Goal: Information Seeking & Learning: Learn about a topic

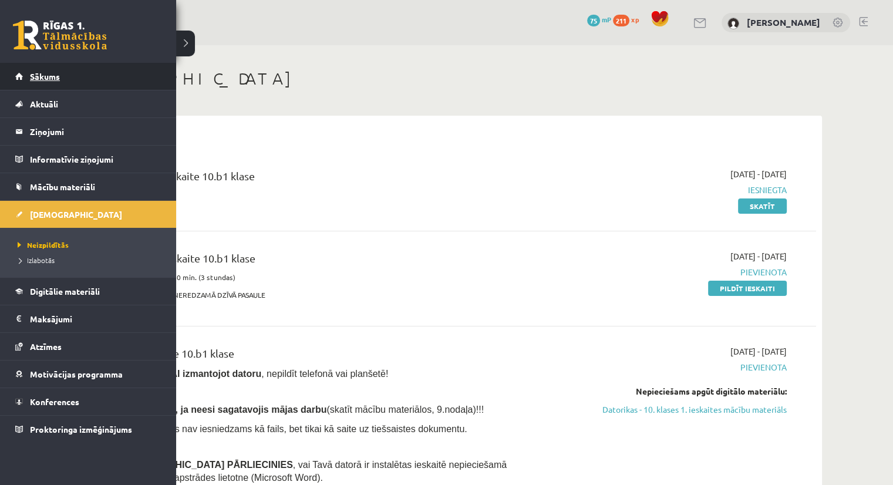
click at [47, 83] on link "Sākums" at bounding box center [88, 76] width 146 height 27
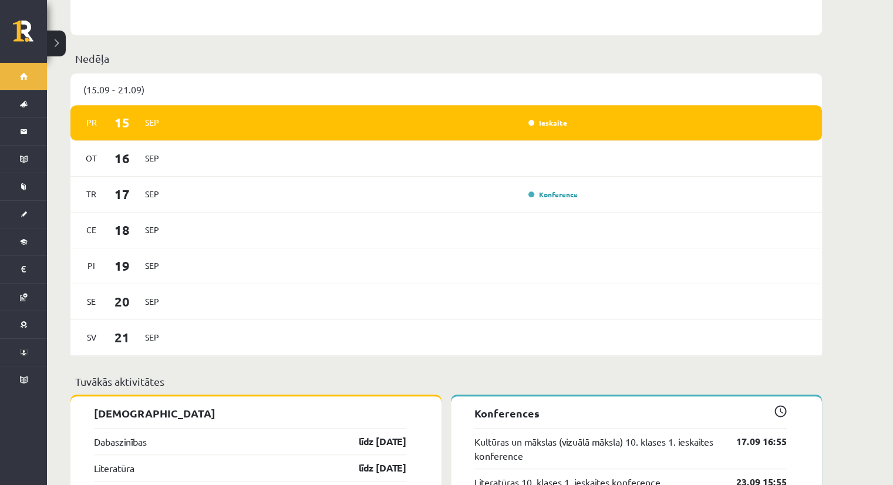
scroll to position [704, 0]
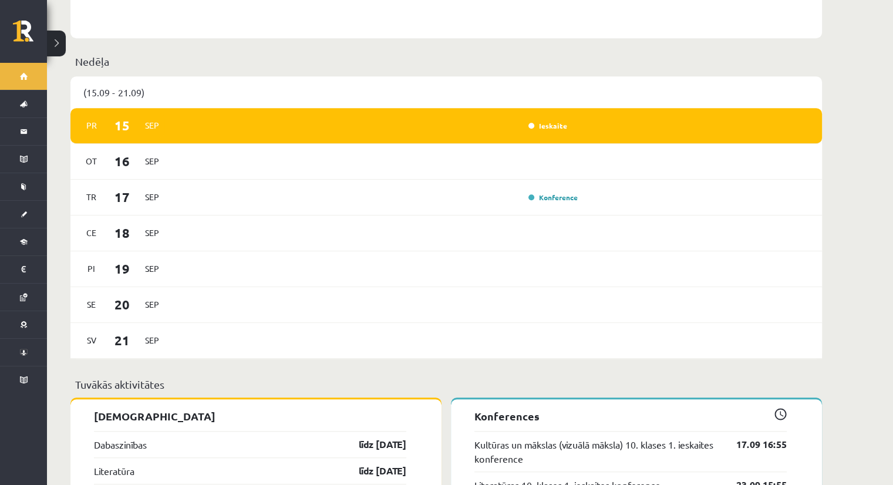
click at [515, 408] on p "Konferences" at bounding box center [630, 416] width 312 height 16
click at [780, 408] on span at bounding box center [780, 414] width 12 height 12
click at [509, 408] on p "Konferences" at bounding box center [630, 416] width 312 height 16
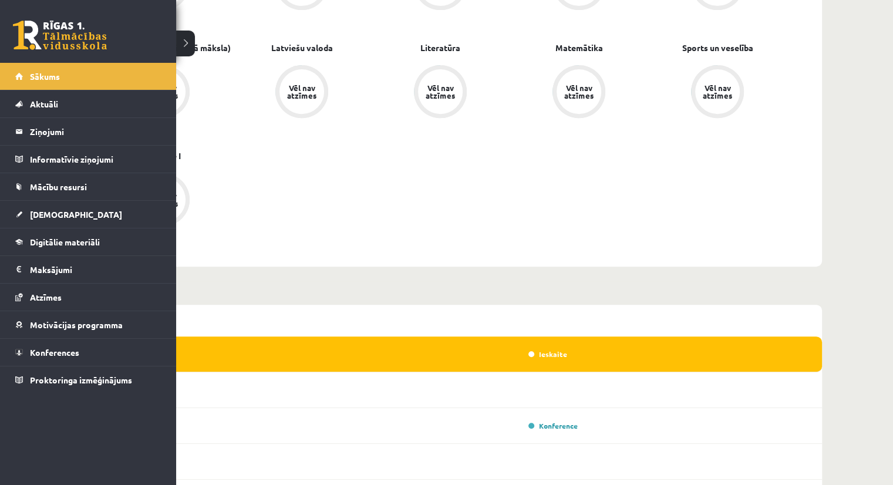
scroll to position [470, 0]
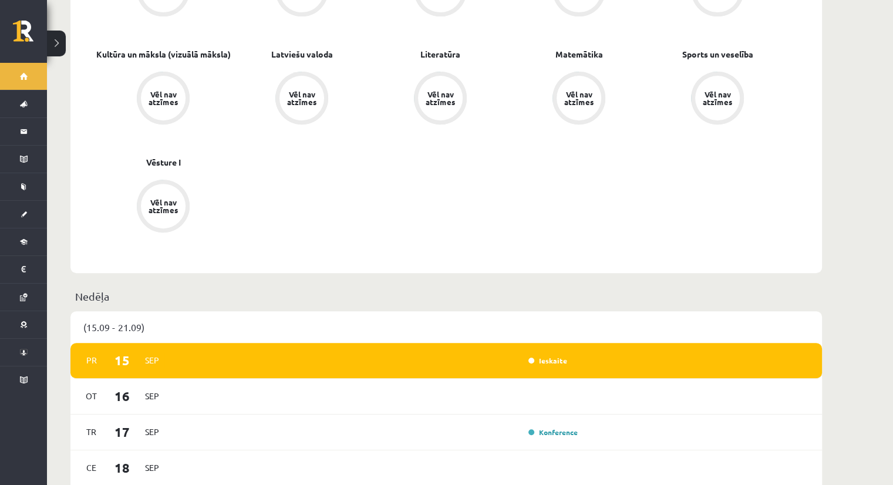
click at [115, 320] on div "(15.09 - 21.09)" at bounding box center [445, 327] width 751 height 32
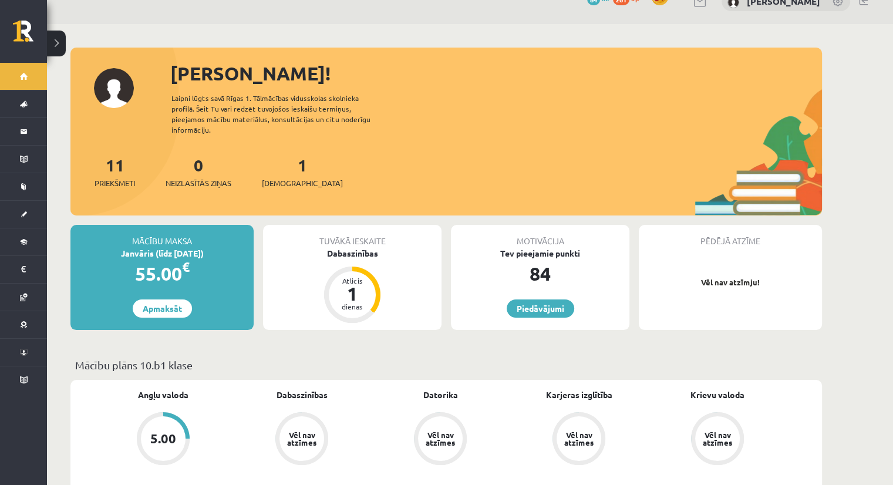
scroll to position [0, 0]
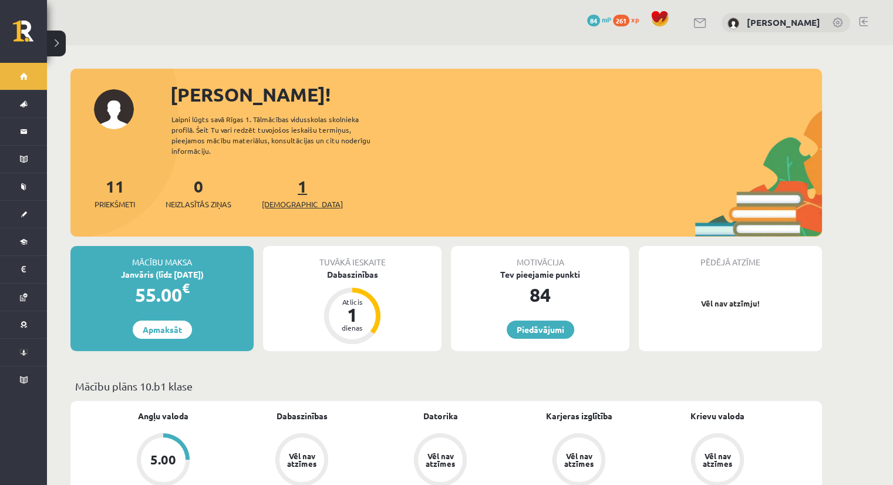
click at [289, 198] on span "[DEMOGRAPHIC_DATA]" at bounding box center [302, 204] width 81 height 12
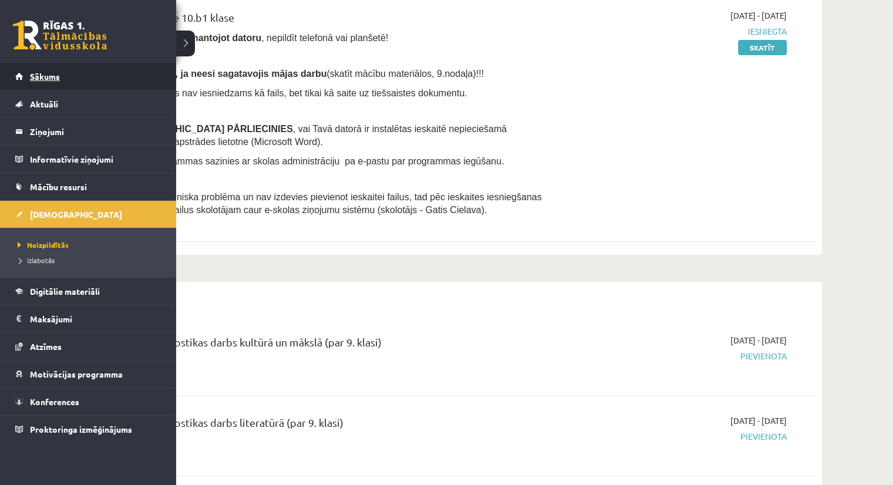
click at [33, 80] on link "Sākums" at bounding box center [88, 76] width 146 height 27
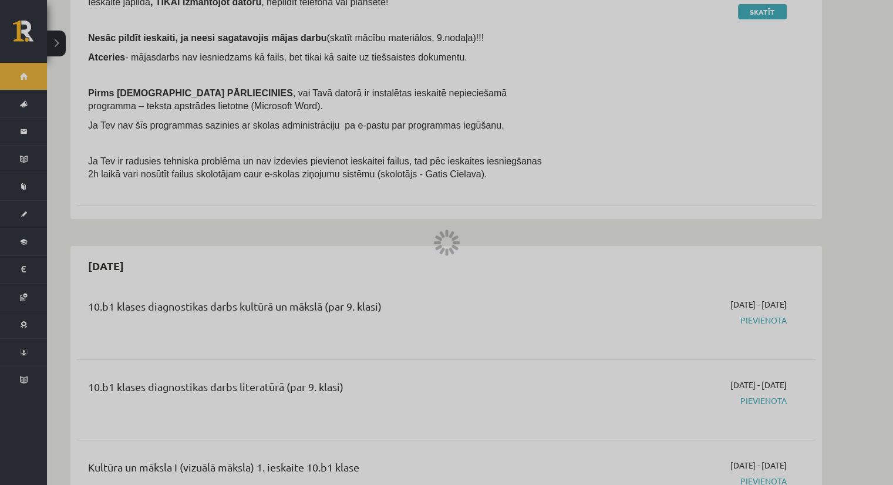
scroll to position [293, 0]
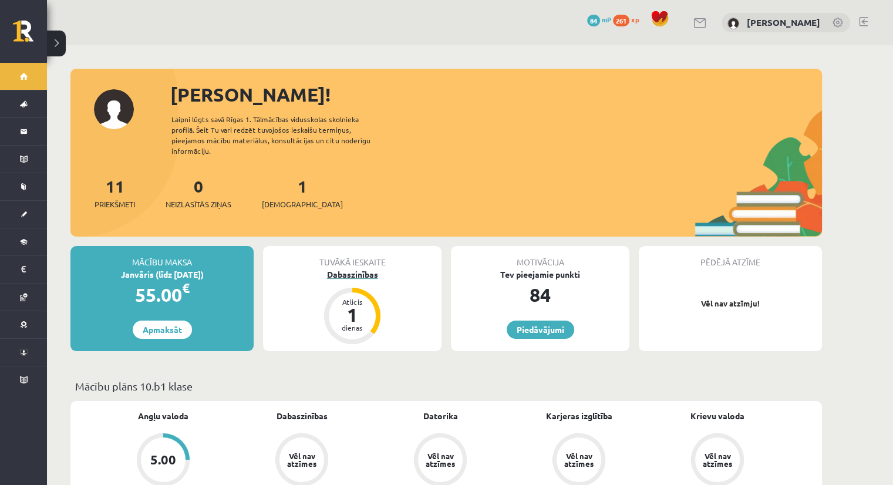
click at [355, 268] on div "Dabaszinības" at bounding box center [352, 274] width 178 height 12
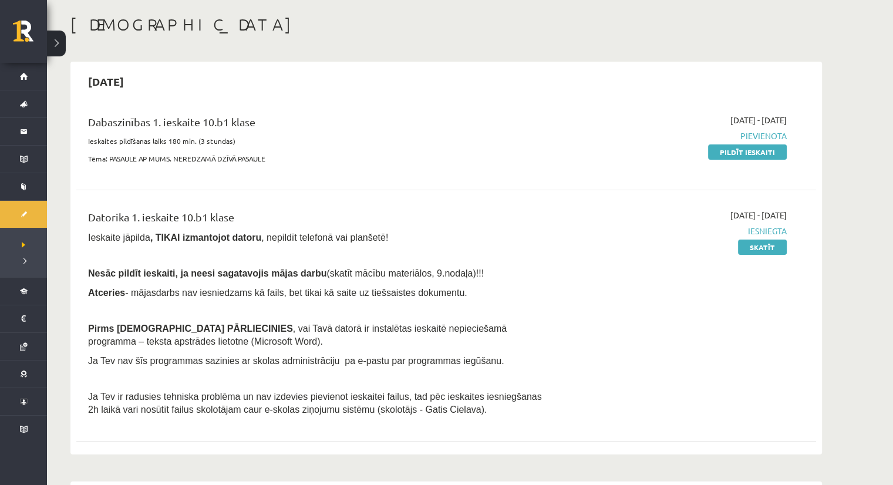
scroll to position [59, 0]
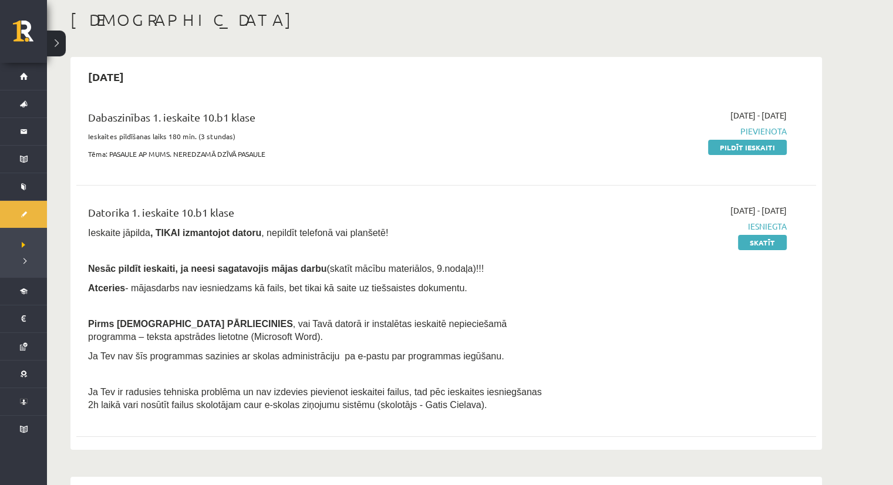
click at [770, 131] on span "Pievienota" at bounding box center [675, 131] width 221 height 12
click at [188, 156] on p "Tēma: PASAULE AP MUMS. NEREDZAMĀ DZĪVĀ PASAULE" at bounding box center [318, 154] width 460 height 11
click at [183, 133] on p "Ieskaites pildīšanas laiks 180 min. (3 stundas)" at bounding box center [318, 136] width 460 height 11
click at [183, 109] on div "Dabaszinības 1. ieskaite 10.b1 klase" at bounding box center [318, 120] width 460 height 22
click at [183, 116] on div "Dabaszinības 1. ieskaite 10.b1 klase" at bounding box center [318, 120] width 460 height 22
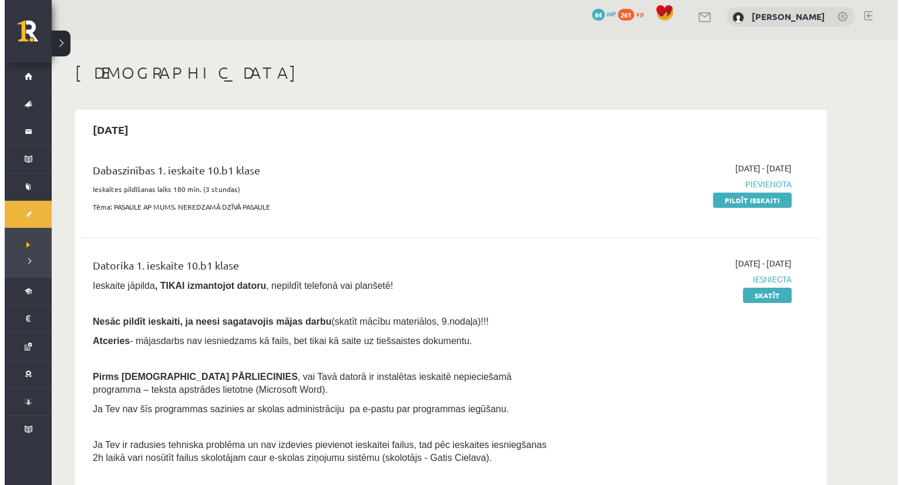
scroll to position [0, 0]
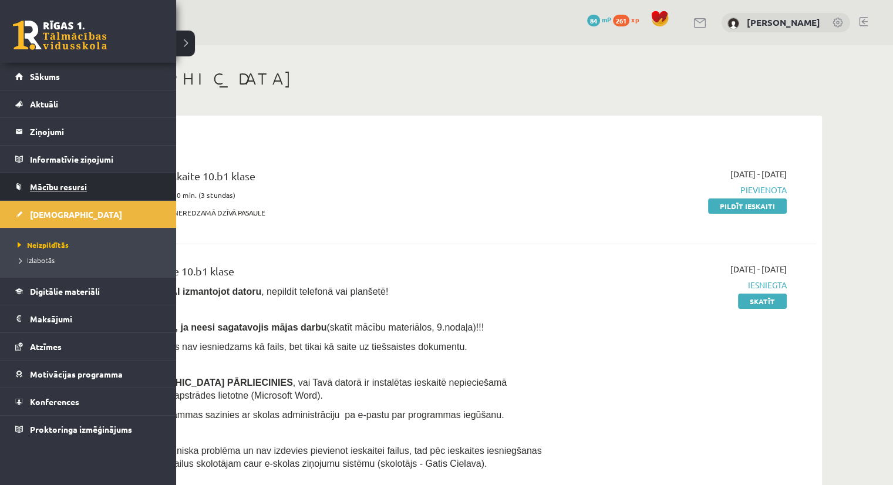
click at [42, 185] on span "Mācību resursi" at bounding box center [58, 186] width 57 height 11
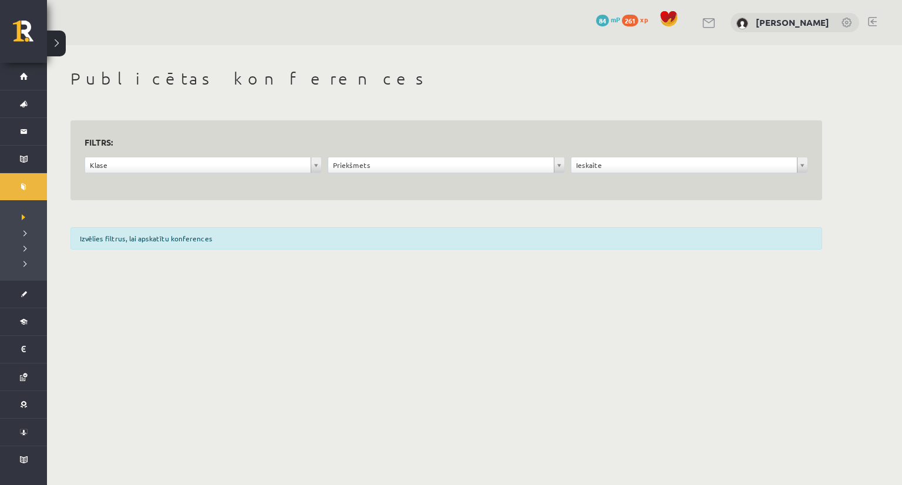
click at [257, 156] on form "**********" at bounding box center [446, 160] width 723 height 52
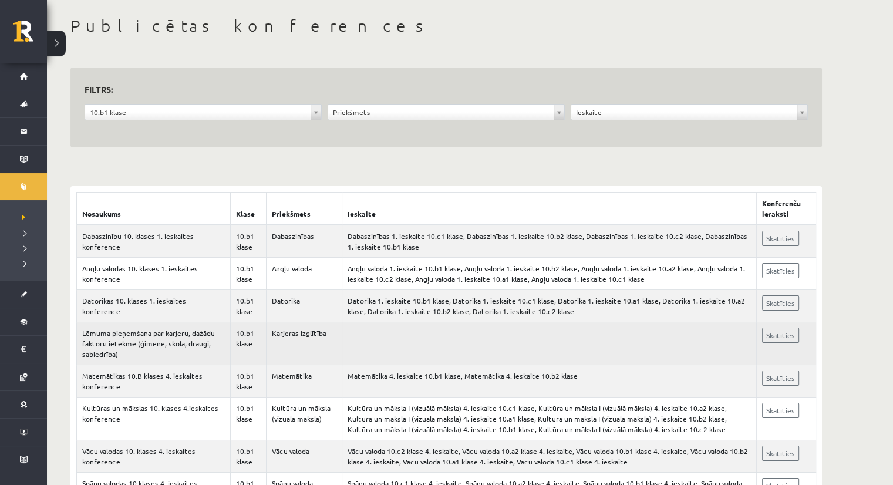
scroll to position [59, 0]
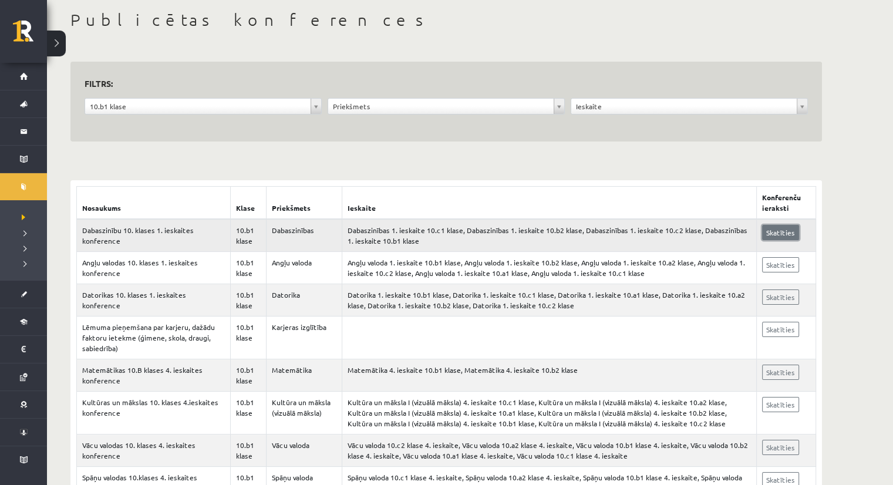
click at [770, 239] on link "Skatīties" at bounding box center [780, 232] width 37 height 15
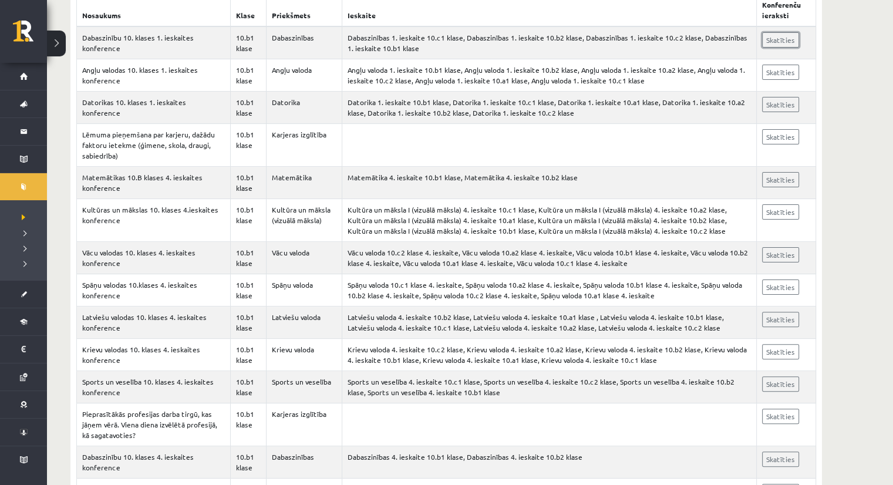
scroll to position [235, 0]
